Goal: Information Seeking & Learning: Compare options

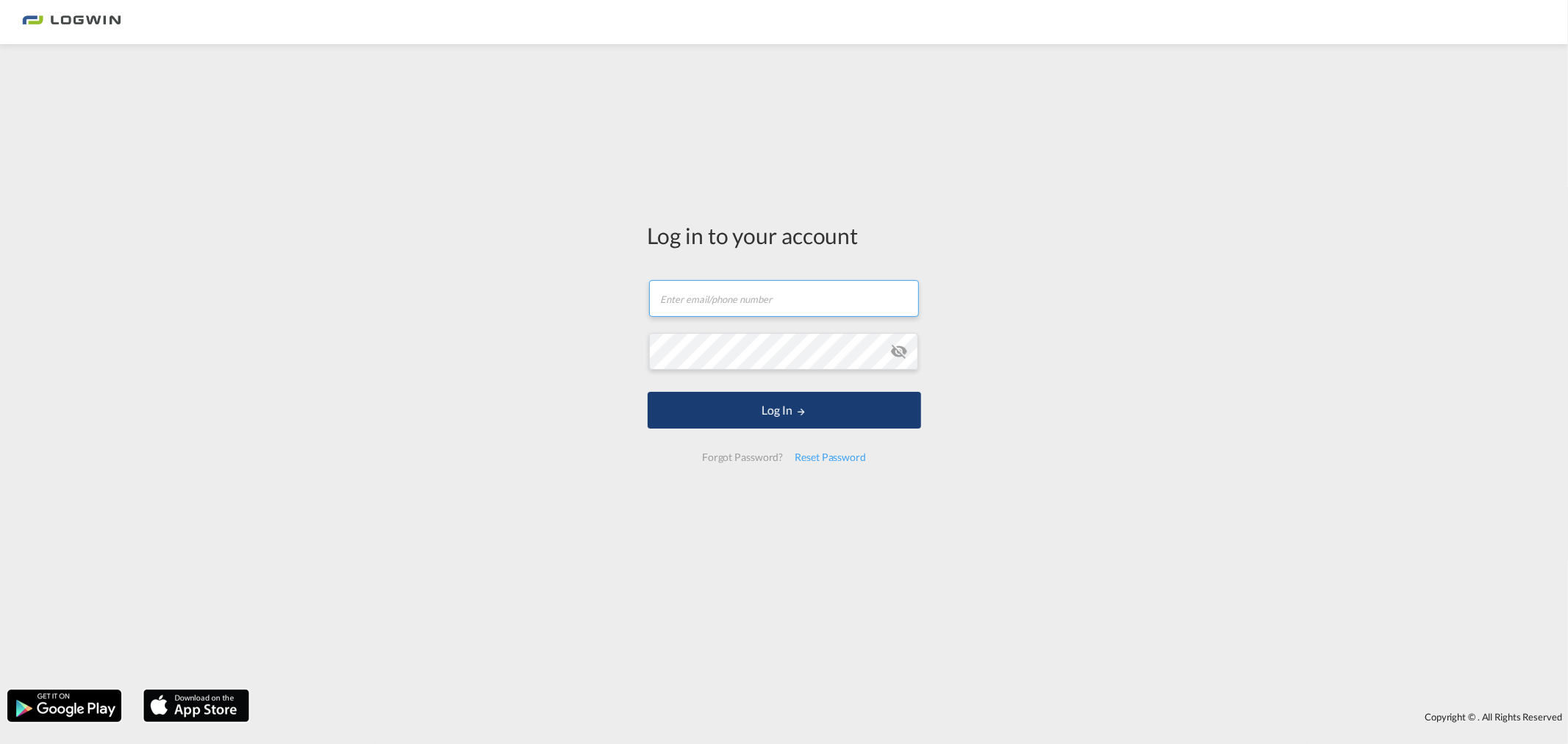
type input "[PERSON_NAME][EMAIL_ADDRESS][DOMAIN_NAME]"
click at [704, 417] on button "Log In" at bounding box center [784, 410] width 274 height 37
